Goal: Navigation & Orientation: Find specific page/section

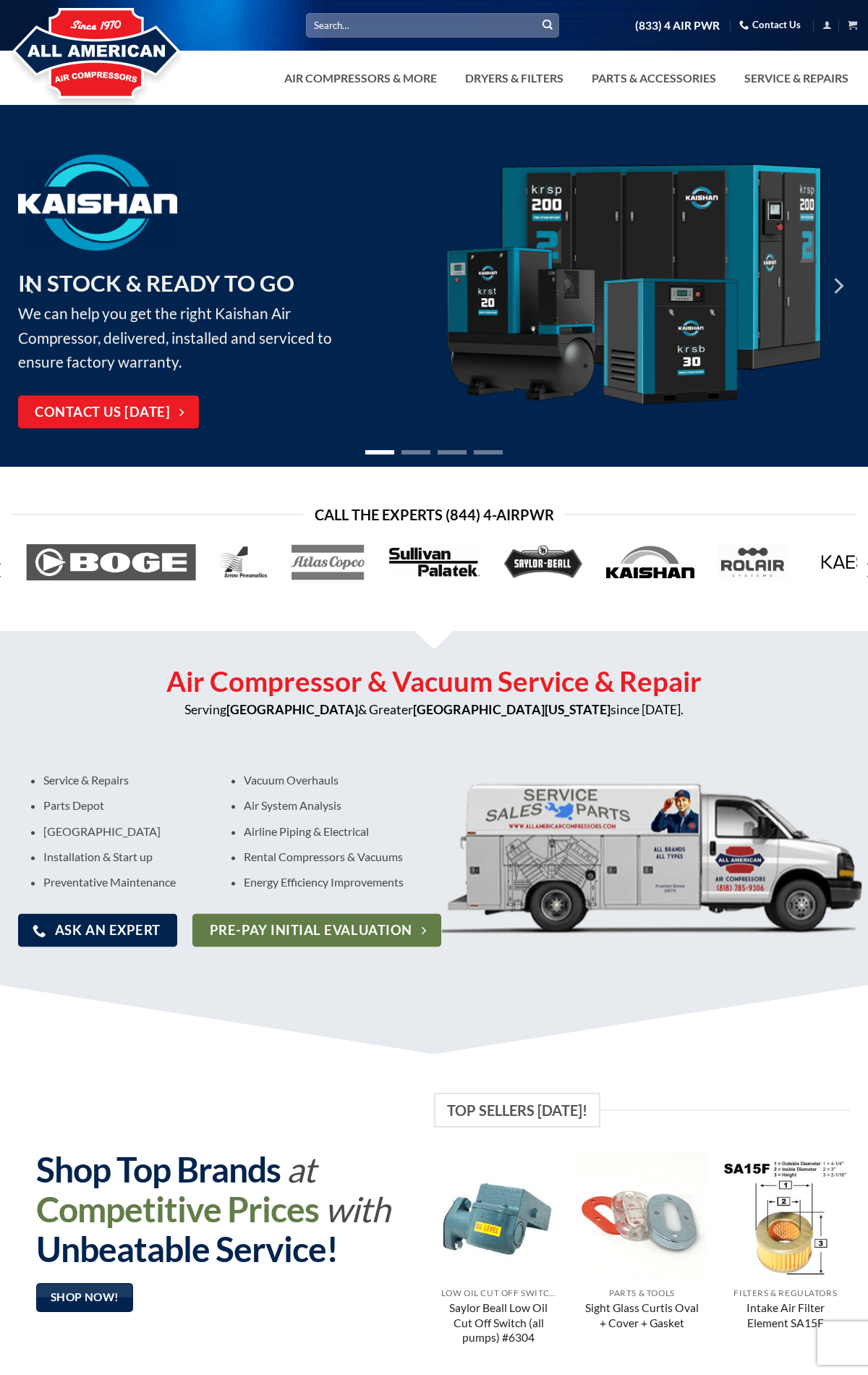
scroll to position [426, 0]
